Goal: Find specific fact: Find specific fact

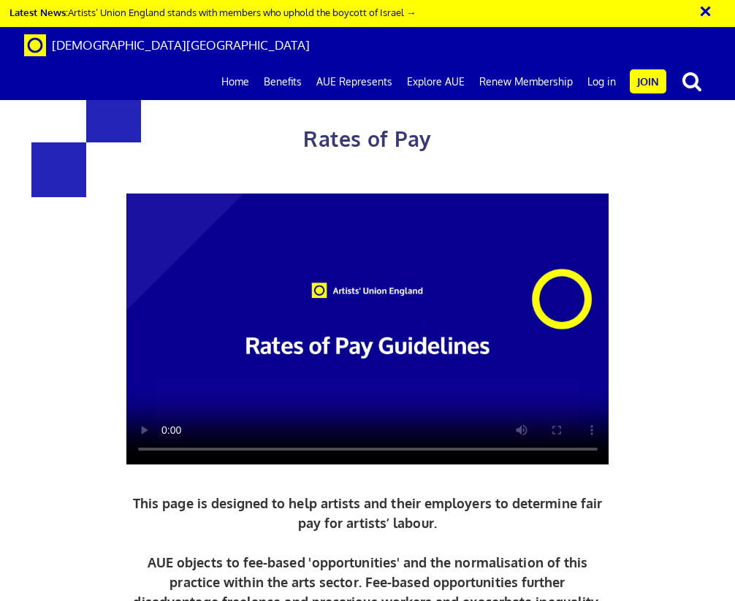
scroll to position [3015, 0]
drag, startPoint x: 216, startPoint y: 345, endPoint x: 121, endPoint y: 349, distance: 94.4
copy span "£119.15 per ½ day"
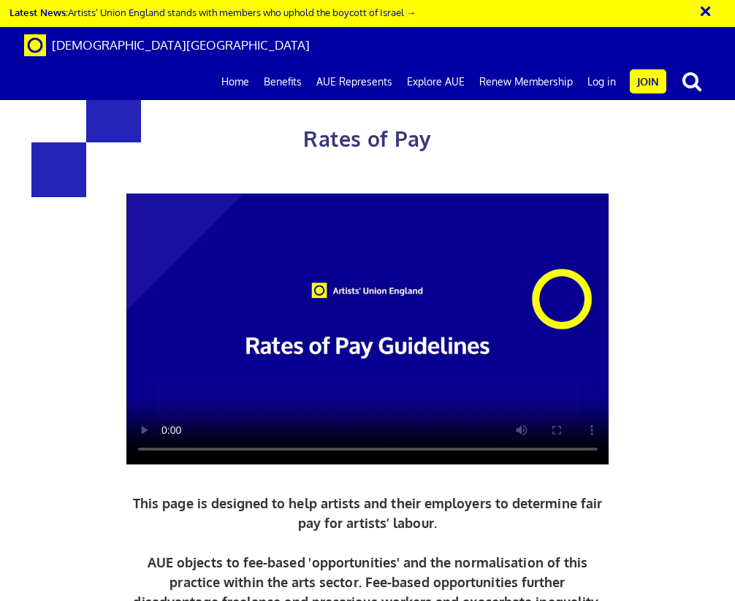
drag, startPoint x: 633, startPoint y: 349, endPoint x: 538, endPoint y: 349, distance: 94.3
copy span "£193.61 per ½ day"
